Goal: Task Accomplishment & Management: Manage account settings

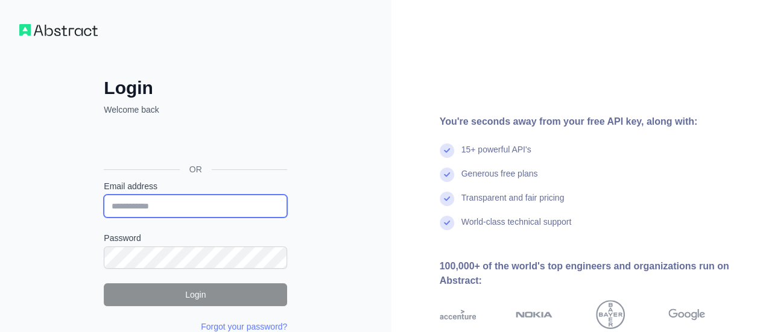
type input "**********"
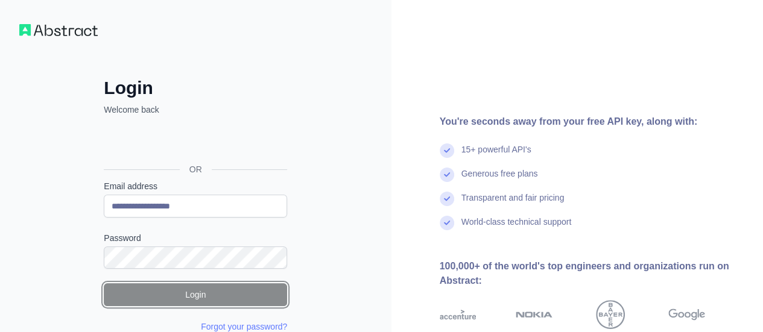
drag, startPoint x: 0, startPoint y: 0, endPoint x: 188, endPoint y: 297, distance: 351.8
click at [188, 297] on button "Login" at bounding box center [195, 294] width 183 height 23
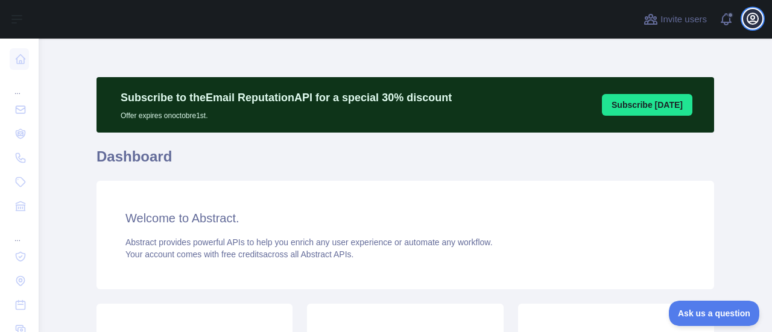
click at [749, 21] on icon "button" at bounding box center [752, 18] width 11 height 11
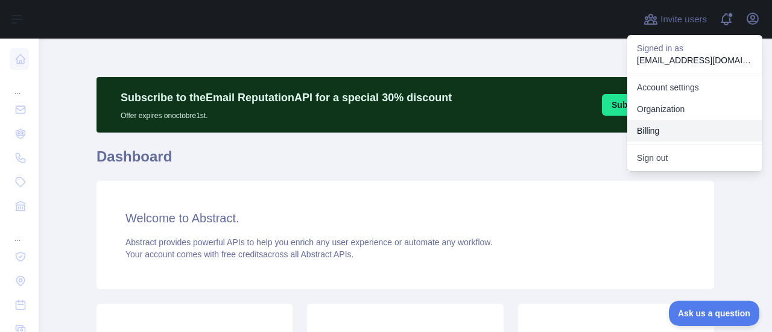
click at [698, 122] on button "Billing" at bounding box center [694, 131] width 135 height 22
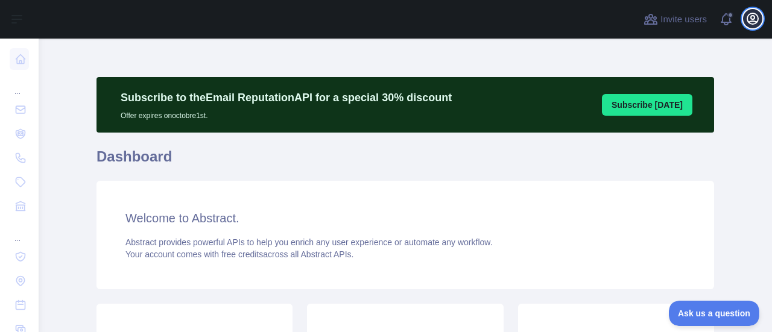
click at [745, 24] on icon "button" at bounding box center [752, 18] width 14 height 14
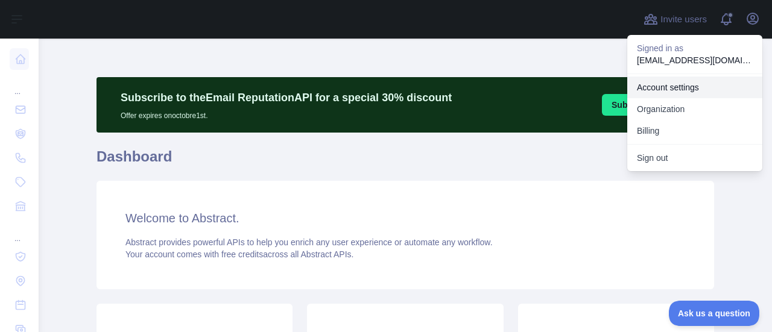
click at [721, 85] on link "Account settings" at bounding box center [694, 88] width 135 height 22
